Goal: Find specific page/section: Find specific page/section

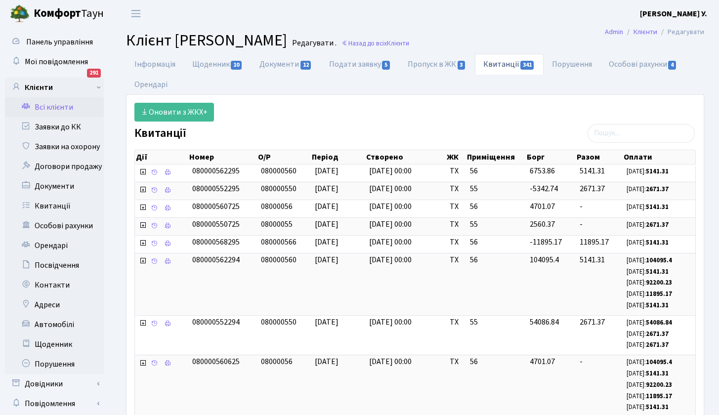
select select "25"
click at [58, 107] on link "Всі клієнти" at bounding box center [54, 107] width 99 height 20
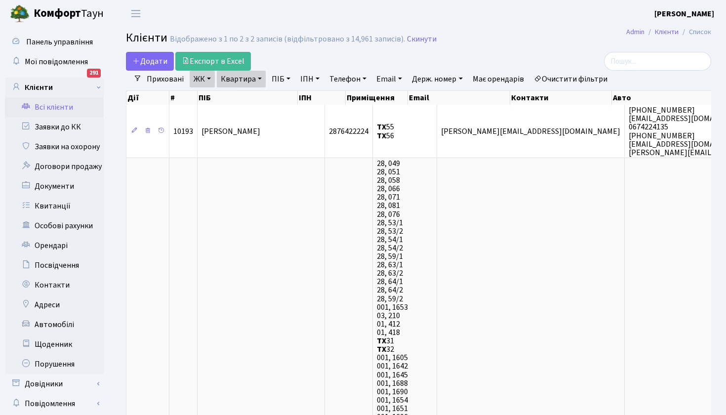
select select "25"
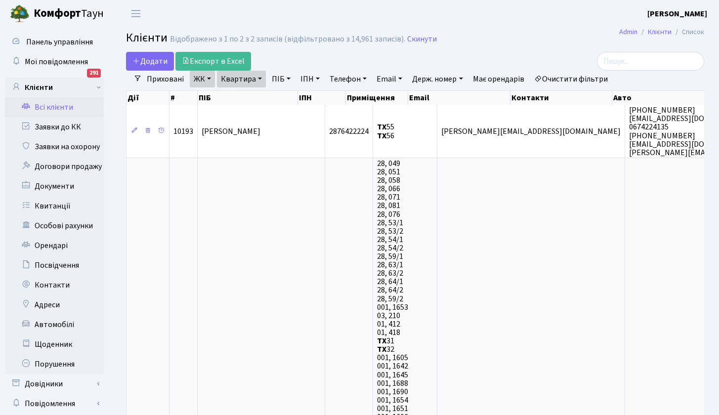
click at [209, 80] on link "ЖК" at bounding box center [202, 79] width 25 height 17
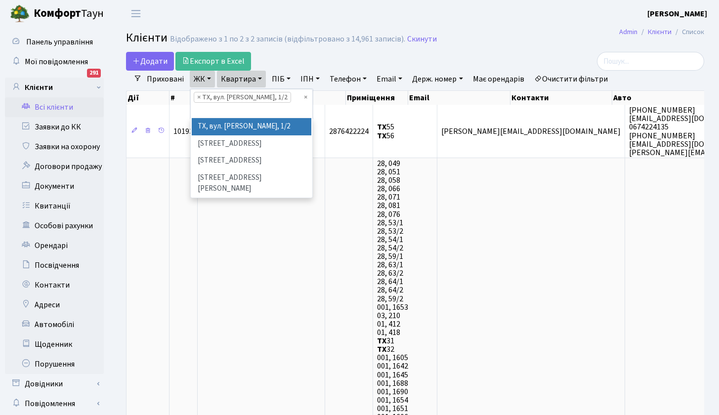
click at [302, 95] on ul "× × ТХ, вул. Ділова, 1/2" at bounding box center [251, 103] width 121 height 29
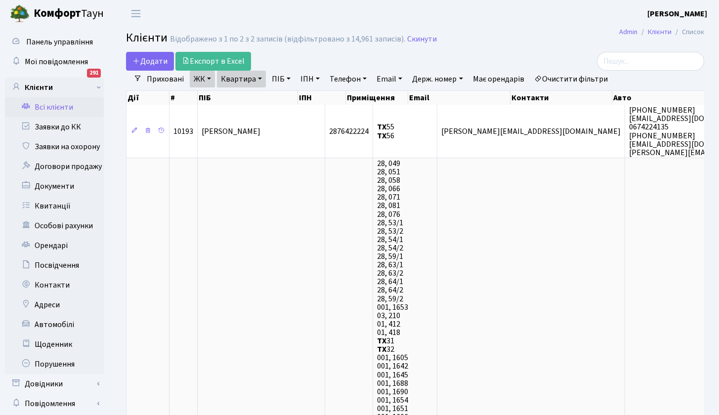
click at [207, 76] on link "ЖК" at bounding box center [202, 79] width 25 height 17
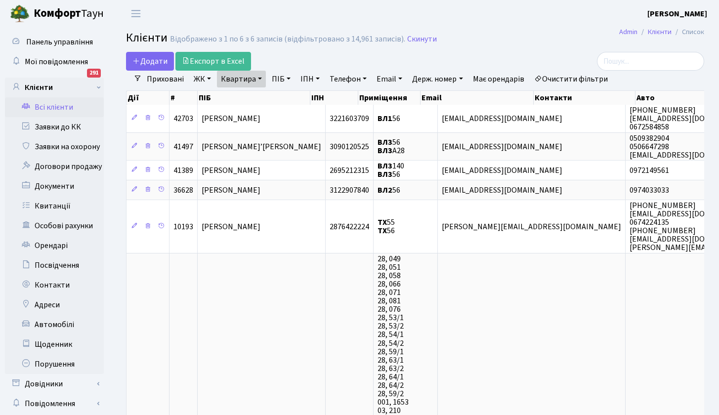
click at [261, 81] on link "Квартира" at bounding box center [241, 79] width 49 height 17
type input "111"
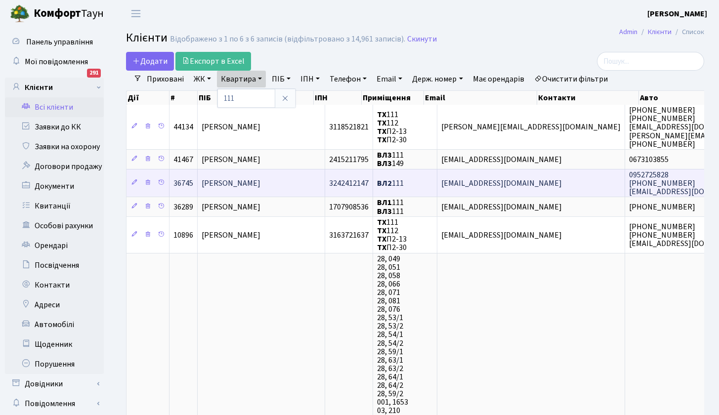
click at [253, 182] on span "Кацалап Марина Леонідівна" at bounding box center [230, 183] width 59 height 11
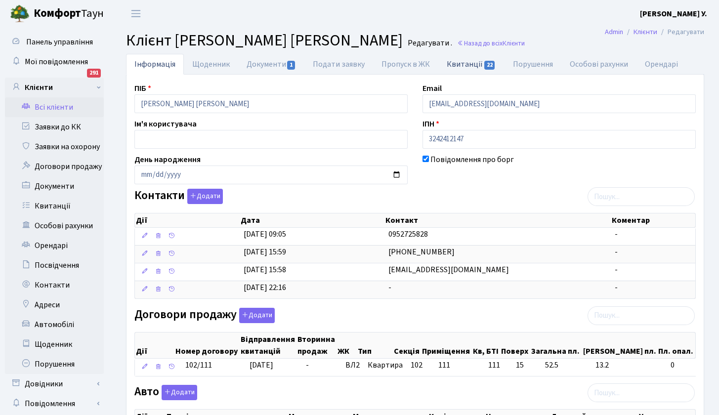
click at [469, 63] on link "Квитанції 22" at bounding box center [471, 64] width 66 height 20
select select "25"
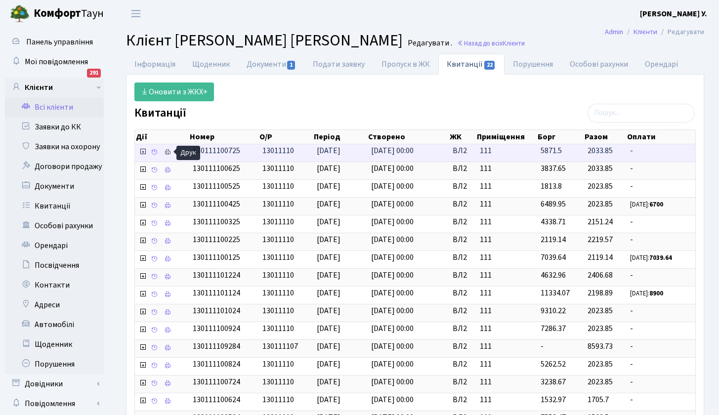
click at [169, 151] on icon at bounding box center [167, 152] width 7 height 7
